Goal: Task Accomplishment & Management: Manage account settings

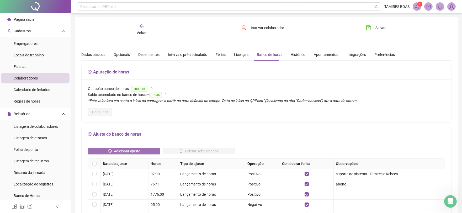
click at [125, 153] on span "Adicionar ajuste" at bounding box center [127, 151] width 26 height 6
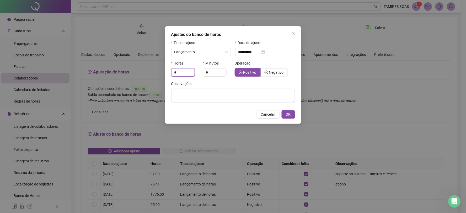
drag, startPoint x: 180, startPoint y: 73, endPoint x: 169, endPoint y: 72, distance: 11.4
click at [168, 73] on div "**********" at bounding box center [233, 75] width 136 height 98
type input "*"
click at [207, 92] on textarea at bounding box center [233, 96] width 124 height 14
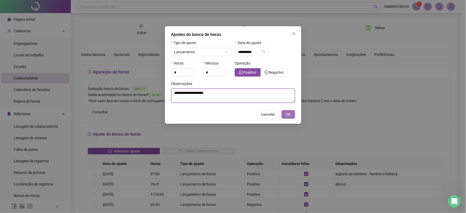
type textarea "**********"
click at [283, 118] on button "OK" at bounding box center [288, 114] width 13 height 8
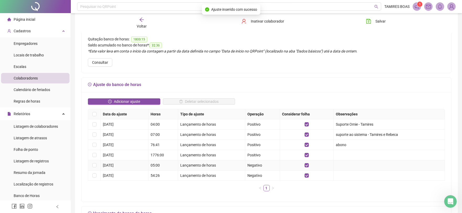
scroll to position [87, 0]
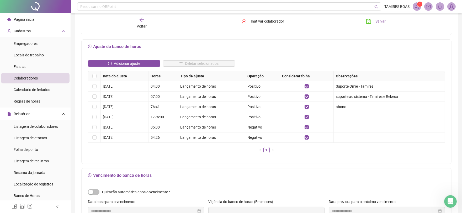
click at [381, 23] on span "Salvar" at bounding box center [380, 21] width 10 height 6
click at [143, 19] on icon "arrow-left" at bounding box center [141, 19] width 5 height 5
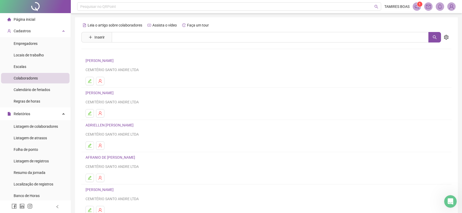
click at [25, 15] on div "Página inicial" at bounding box center [21, 19] width 28 height 10
